Goal: Task Accomplishment & Management: Manage account settings

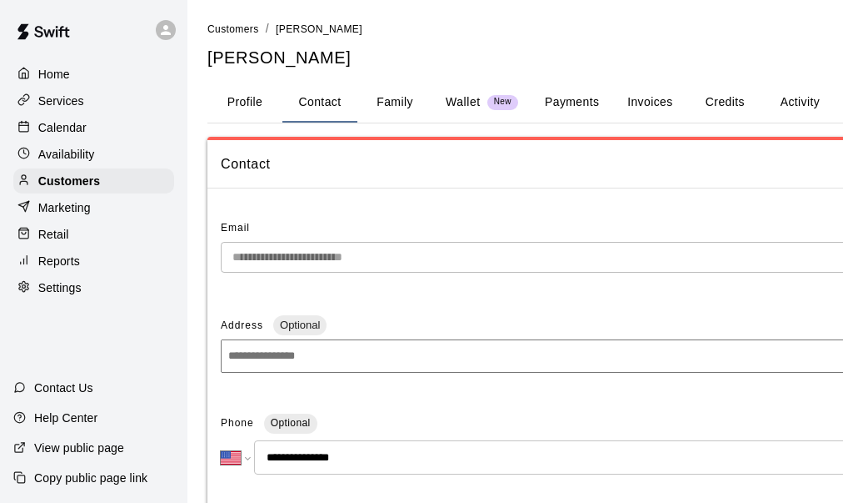
select select "**"
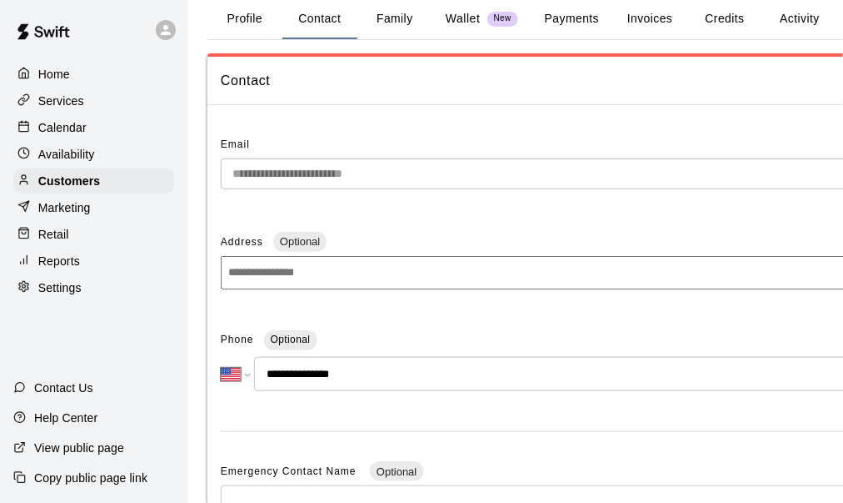
scroll to position [83, 0]
click at [72, 159] on p "Availability" at bounding box center [66, 154] width 57 height 17
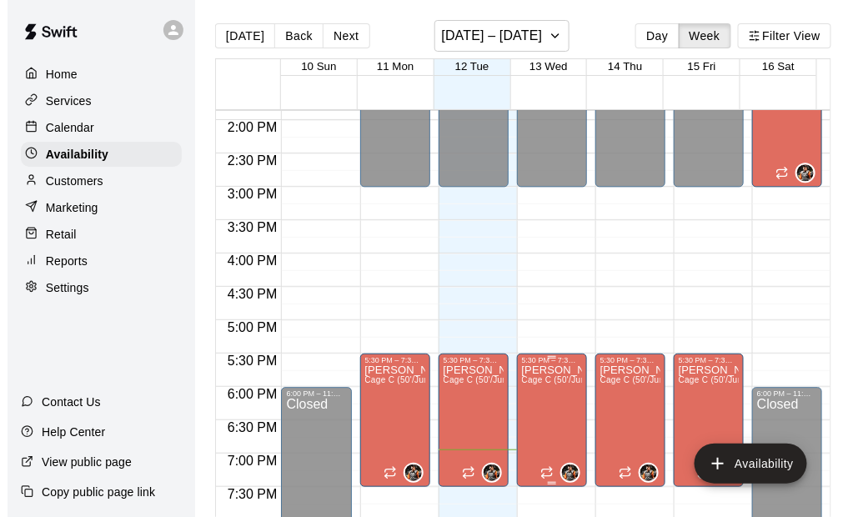
scroll to position [1008, 0]
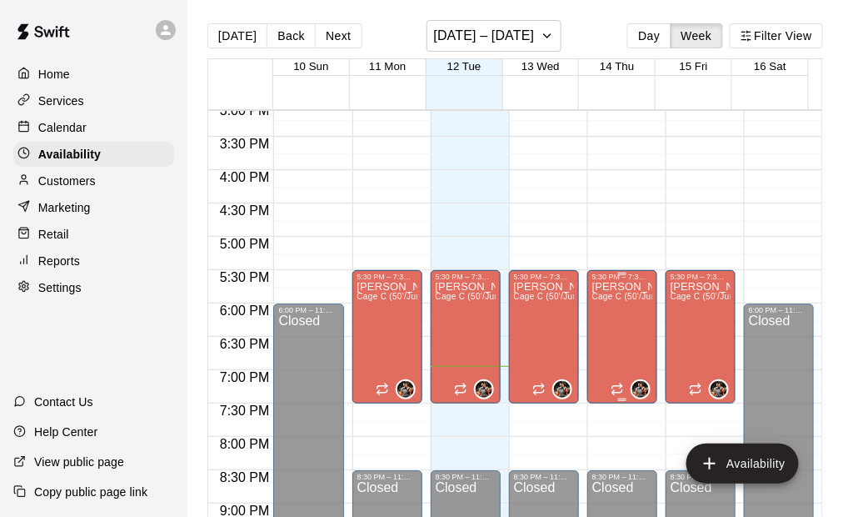
drag, startPoint x: 618, startPoint y: 308, endPoint x: 645, endPoint y: 345, distance: 46.0
click at [645, 345] on div "5:30 PM – 7:30 PM [PERSON_NAME] Cage C (50'/Junior Hack), Cage D (50'/Junior Ha…" at bounding box center [623, 336] width 70 height 133
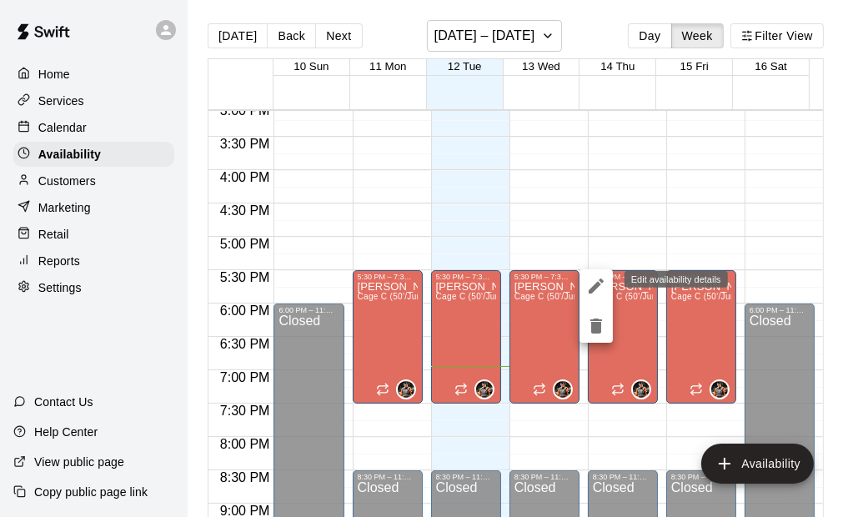
click at [598, 286] on icon "edit" at bounding box center [595, 285] width 15 height 15
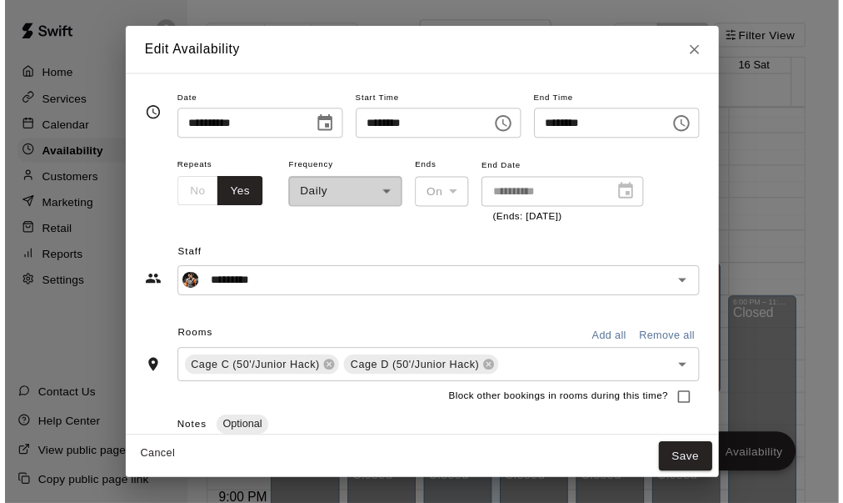
scroll to position [74, 0]
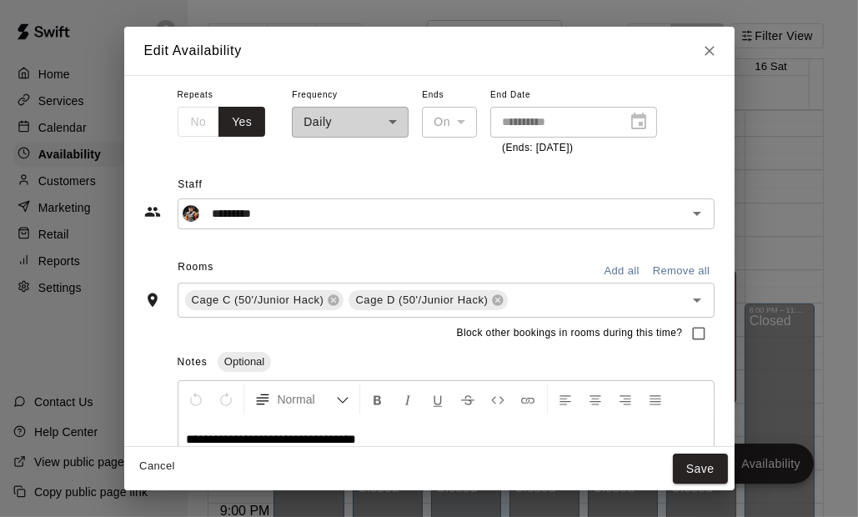
drag, startPoint x: 762, startPoint y: 42, endPoint x: 673, endPoint y: 218, distance: 196.8
click at [724, 42] on button "Close" at bounding box center [709, 51] width 30 height 30
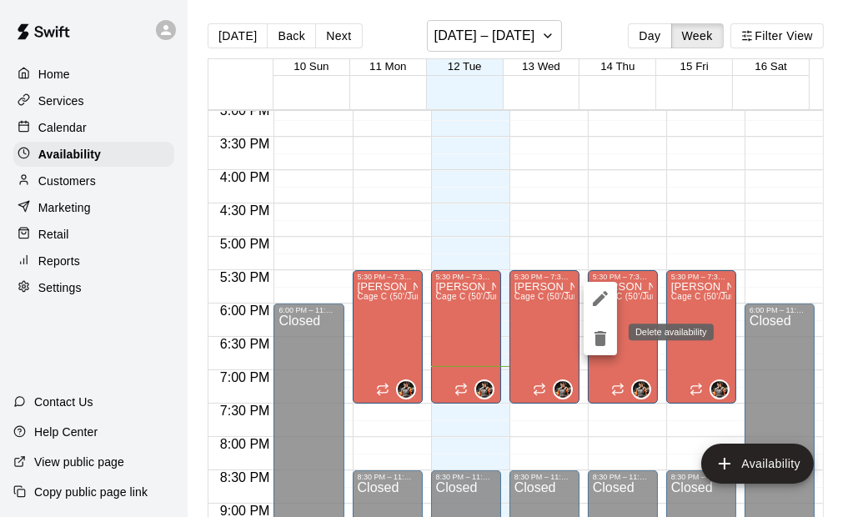
click at [601, 340] on icon "delete" at bounding box center [600, 338] width 12 height 15
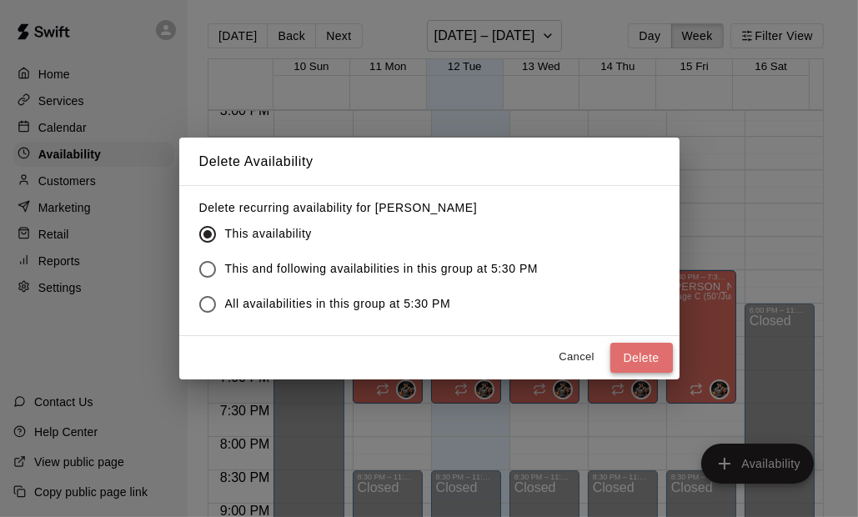
click at [639, 352] on button "Delete" at bounding box center [641, 358] width 63 height 31
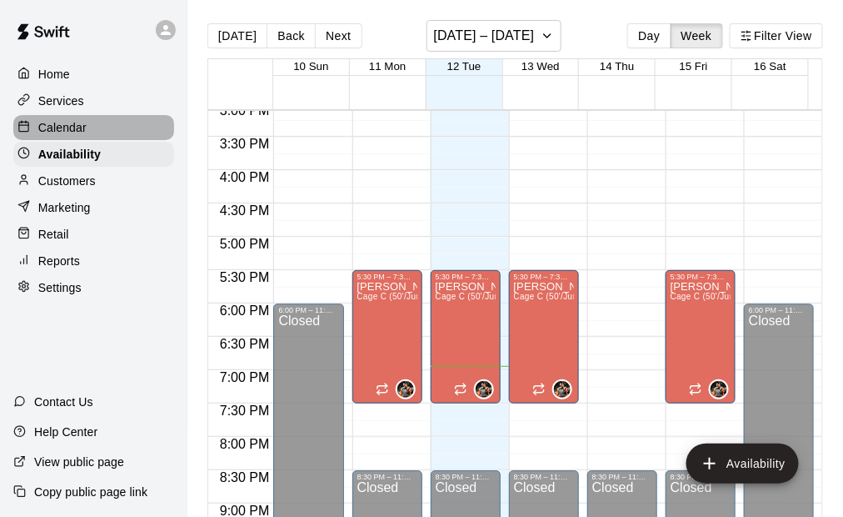
click at [63, 130] on p "Calendar" at bounding box center [62, 127] width 48 height 17
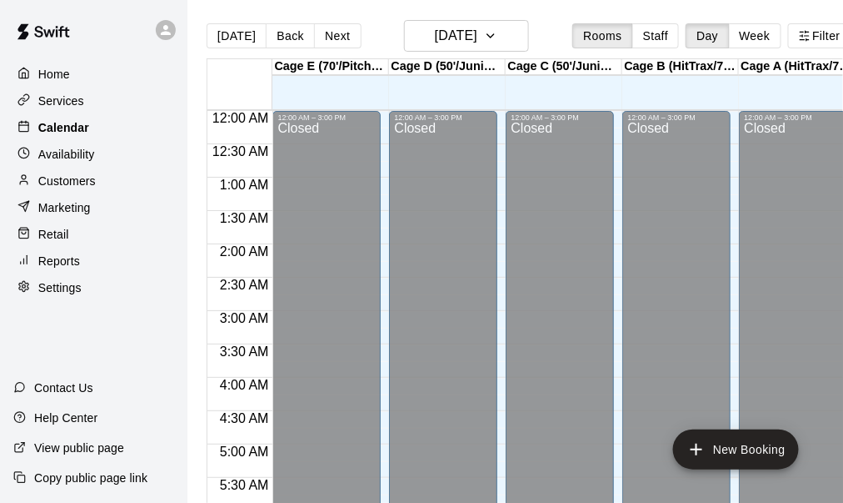
scroll to position [1124, 0]
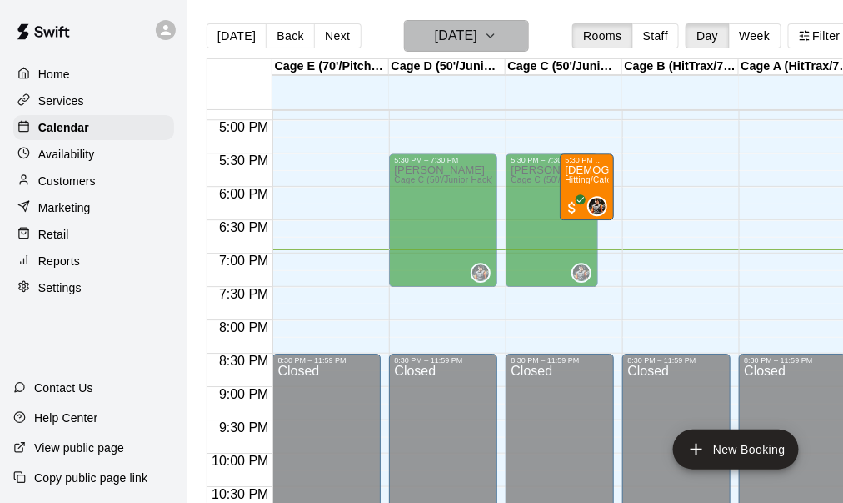
click at [529, 38] on button "[DATE]" at bounding box center [466, 36] width 125 height 32
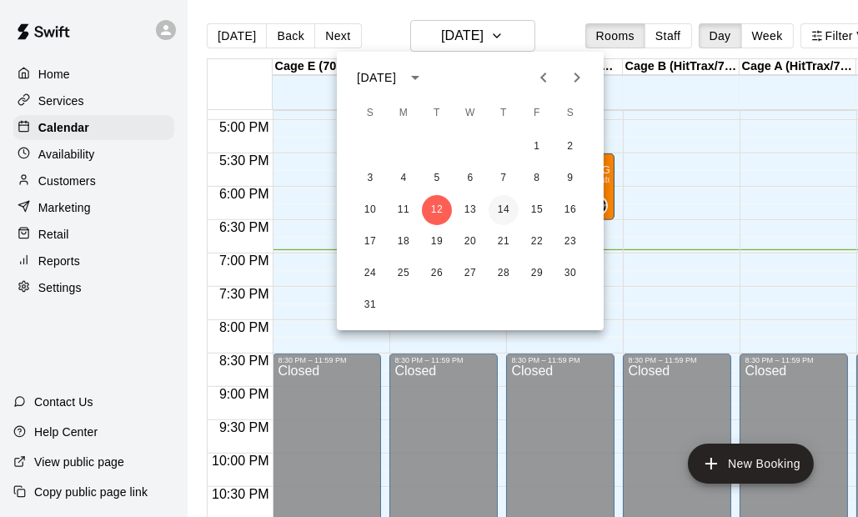
click at [510, 218] on button "14" at bounding box center [503, 210] width 30 height 30
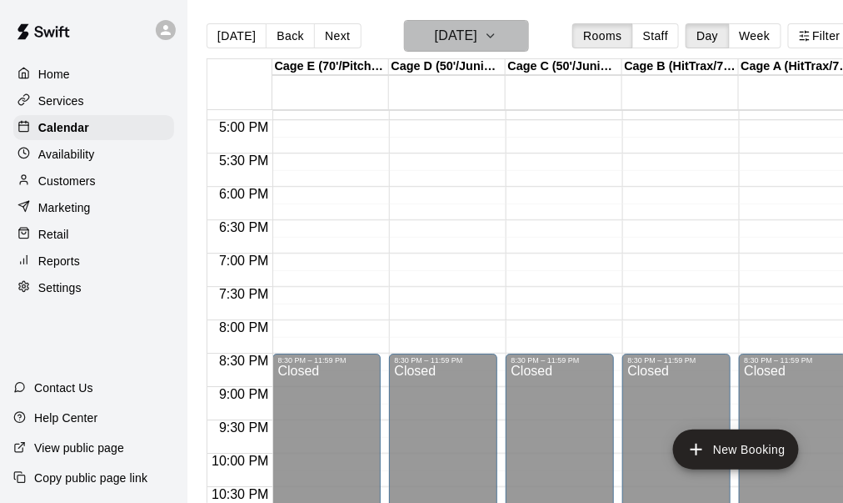
click at [498, 40] on icon "button" at bounding box center [490, 36] width 13 height 20
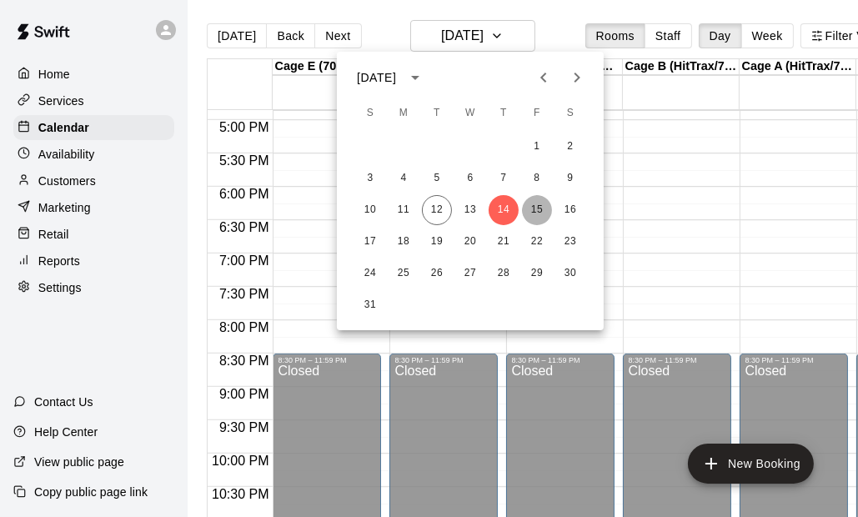
click at [536, 208] on button "15" at bounding box center [537, 210] width 30 height 30
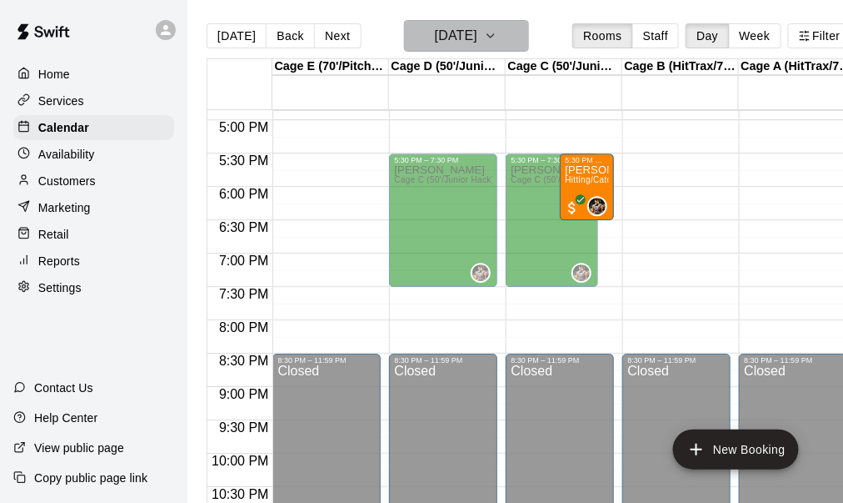
click at [525, 36] on button "[DATE]" at bounding box center [466, 36] width 125 height 32
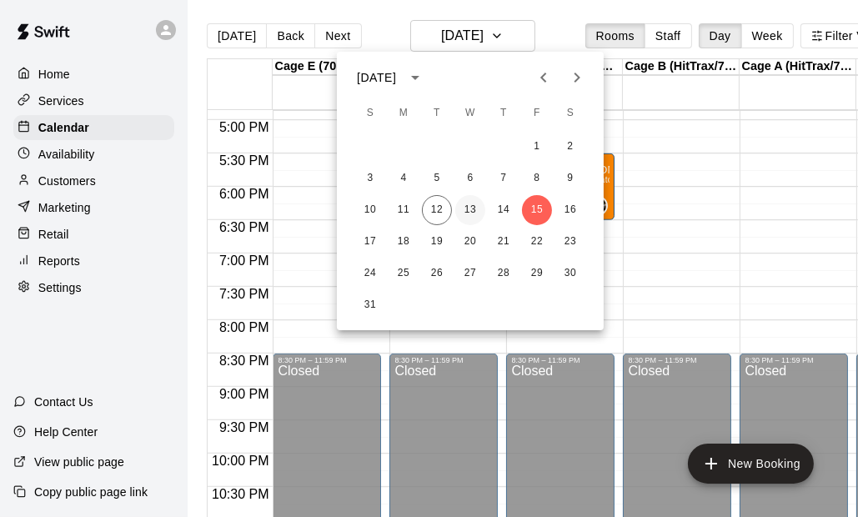
click at [472, 209] on button "13" at bounding box center [470, 210] width 30 height 30
